Goal: Find specific page/section: Find specific page/section

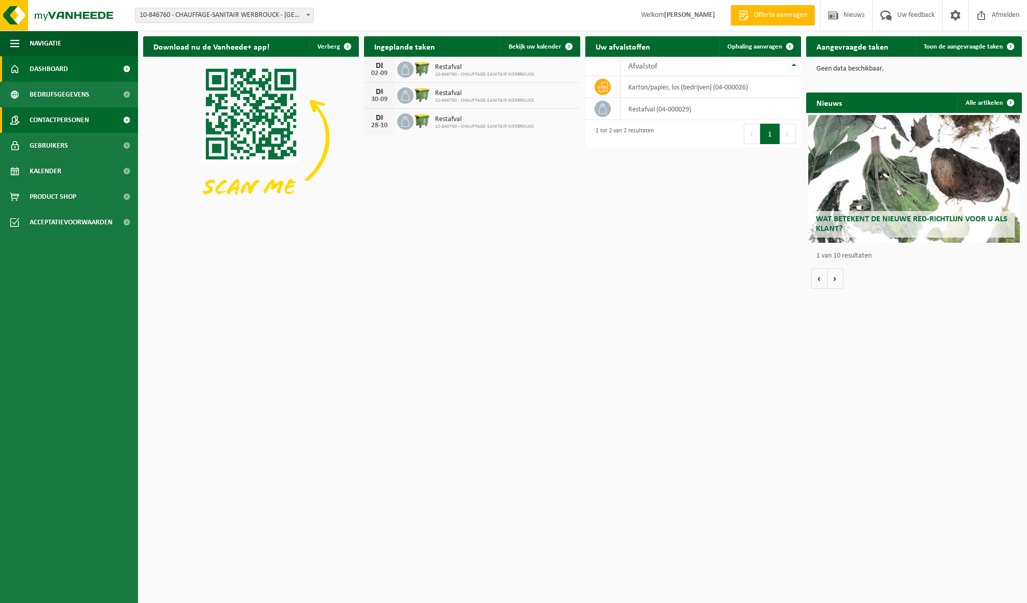
click at [65, 117] on span "Contactpersonen" at bounding box center [59, 120] width 59 height 26
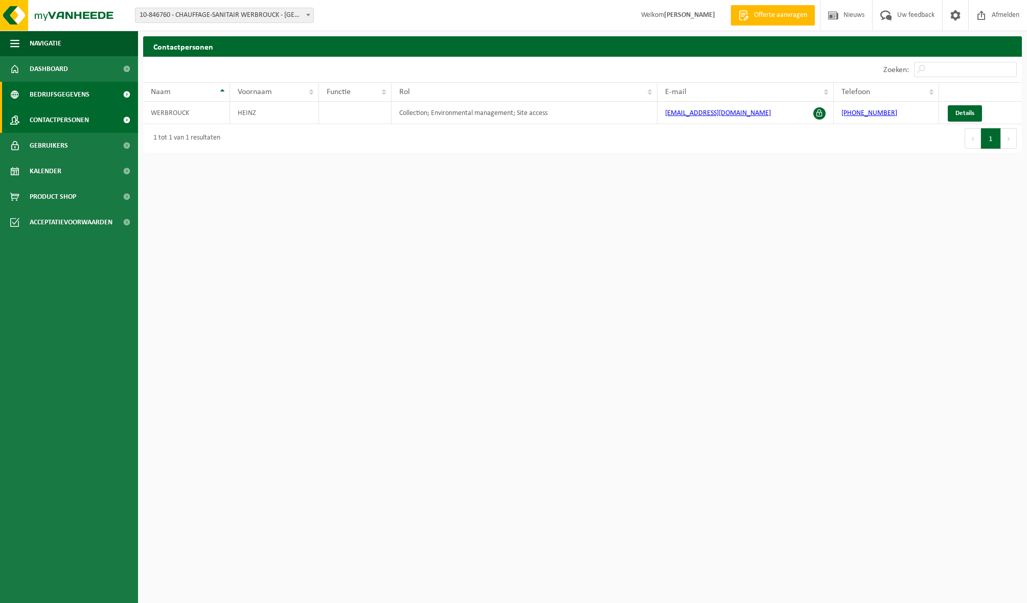
click at [90, 97] on link "Bedrijfsgegevens" at bounding box center [69, 95] width 138 height 26
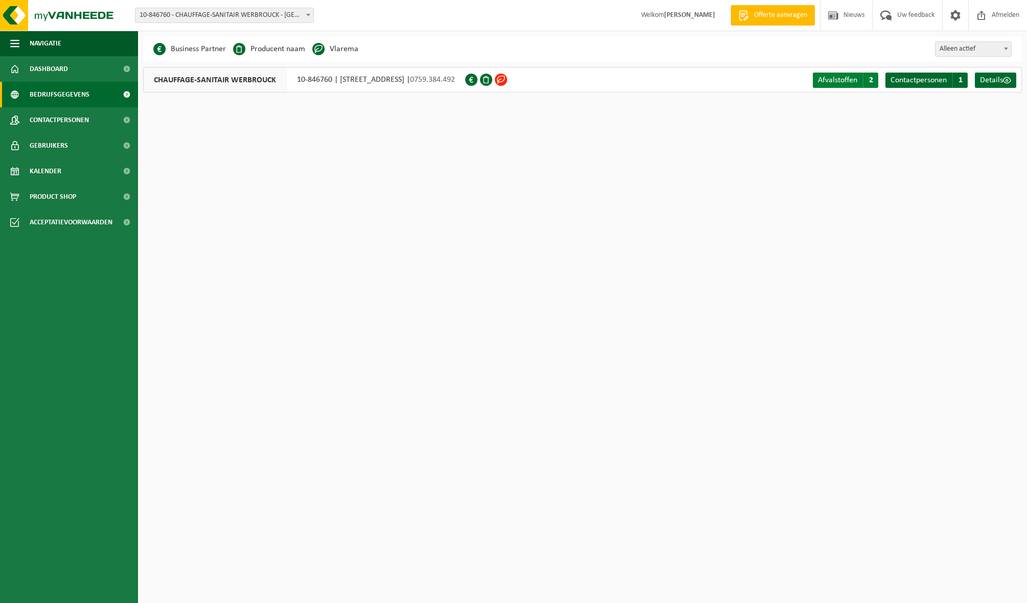
click at [874, 79] on span "2" at bounding box center [870, 80] width 15 height 15
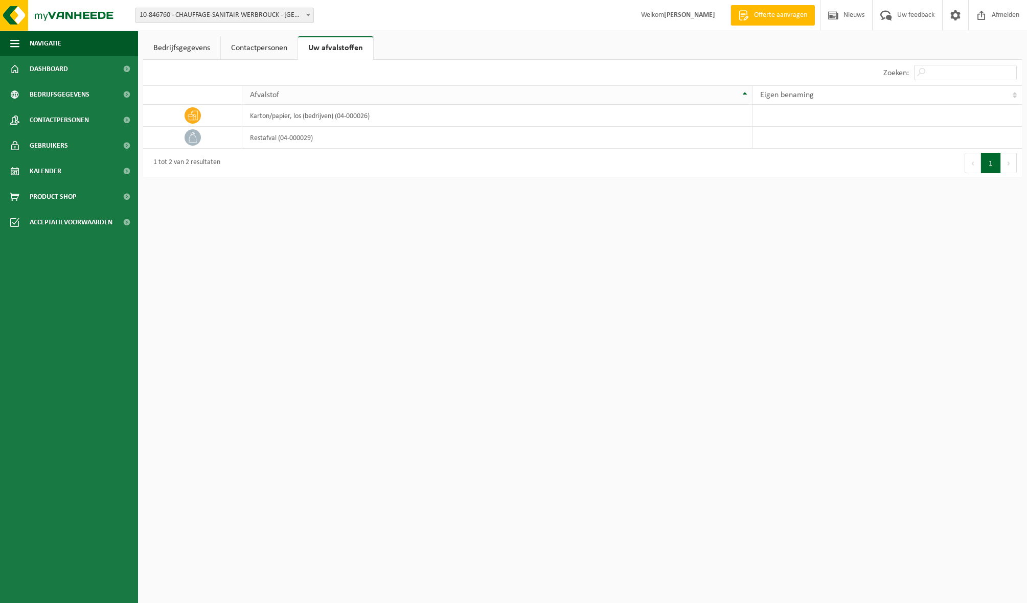
click at [743, 93] on th "Afvalstof" at bounding box center [497, 94] width 510 height 19
click at [951, 15] on span at bounding box center [955, 15] width 15 height 30
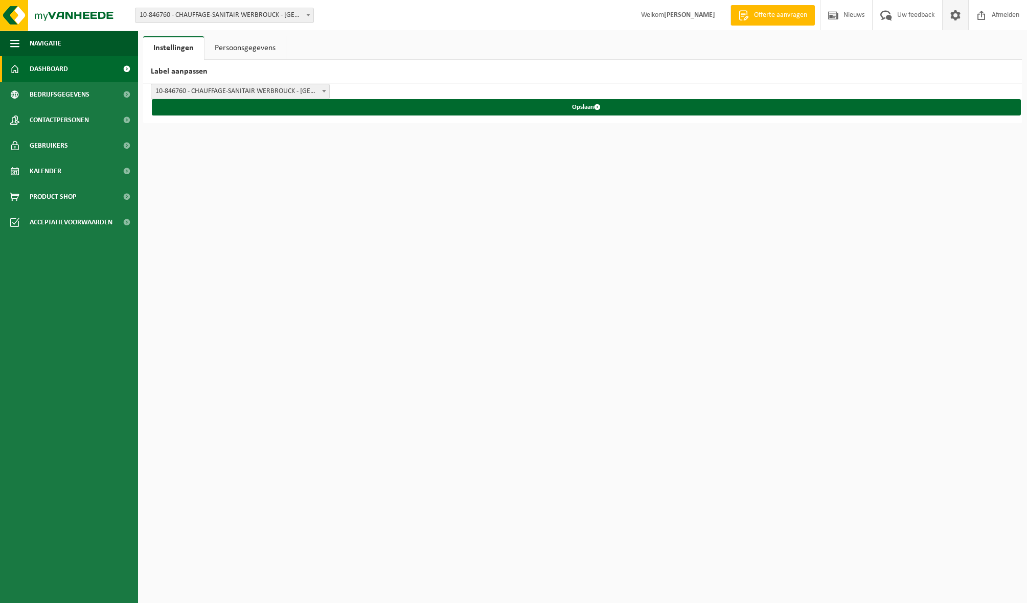
click at [72, 69] on link "Dashboard" at bounding box center [69, 69] width 138 height 26
